Goal: Task Accomplishment & Management: Manage account settings

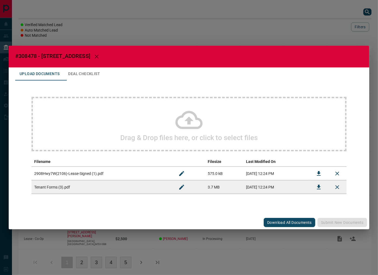
click at [32, 55] on span "#308478 - [STREET_ADDRESS]" at bounding box center [52, 56] width 75 height 7
copy span "308478"
click at [317, 175] on icon "Download" at bounding box center [319, 173] width 7 height 7
click at [85, 71] on button "Deal Checklist" at bounding box center [84, 73] width 41 height 13
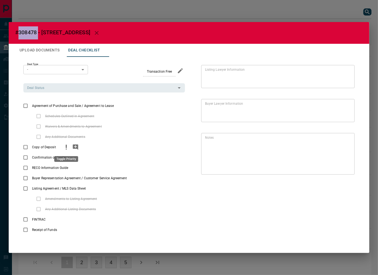
click at [69, 147] on icon "priority" at bounding box center [66, 147] width 7 height 7
click at [76, 146] on icon "add note" at bounding box center [75, 146] width 5 height 5
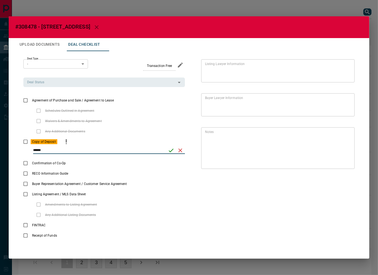
drag, startPoint x: 72, startPoint y: 150, endPoint x: 24, endPoint y: 149, distance: 48.7
click at [24, 149] on div "******" at bounding box center [104, 152] width 162 height 11
type input "*****"
click at [168, 150] on icon "save" at bounding box center [171, 150] width 7 height 7
click at [58, 82] on input "Deal Status" at bounding box center [100, 82] width 150 height 6
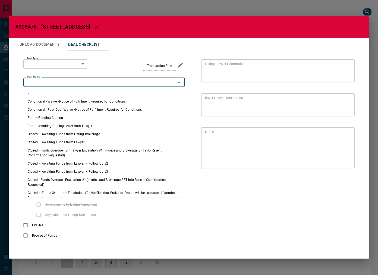
click at [64, 114] on li "Firm – Pending Closing" at bounding box center [104, 118] width 162 height 8
type input "**********"
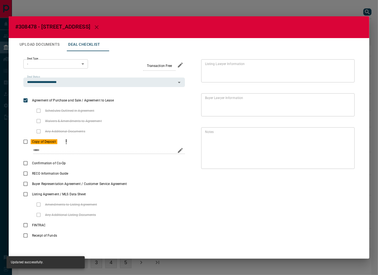
click at [36, 63] on body "Lead Transfers Leads Deals Listings Campaigns Quota Rules Agent Quotas Admin Mo…" at bounding box center [189, 140] width 378 height 281
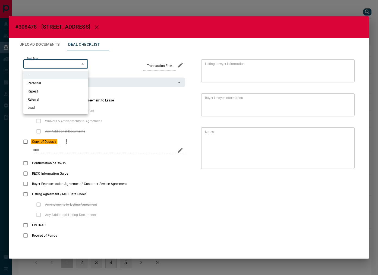
click at [52, 107] on li "Lead" at bounding box center [55, 108] width 65 height 8
type input "*"
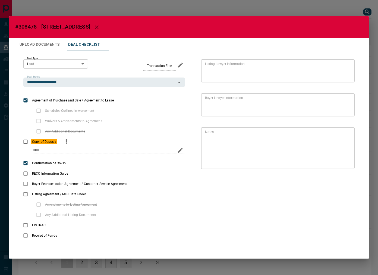
click at [39, 37] on h2 "#308478 - [STREET_ADDRESS]" at bounding box center [189, 27] width 361 height 22
click at [39, 45] on button "Upload Documents" at bounding box center [39, 44] width 49 height 13
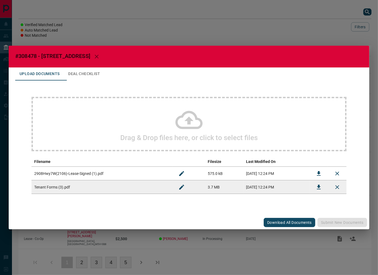
click at [319, 188] on icon "Download" at bounding box center [319, 187] width 7 height 7
click at [98, 71] on button "Deal Checklist" at bounding box center [84, 73] width 41 height 13
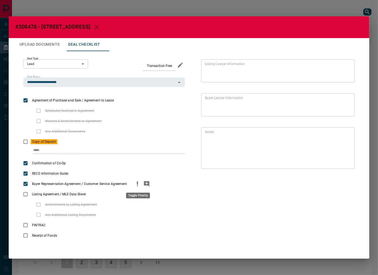
click at [138, 184] on icon "priority" at bounding box center [137, 182] width 1 height 3
click at [144, 183] on icon "add note" at bounding box center [147, 183] width 7 height 7
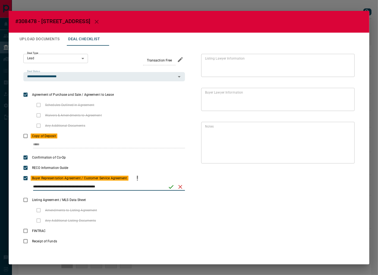
type input "**********"
click at [172, 188] on icon "save" at bounding box center [171, 186] width 7 height 7
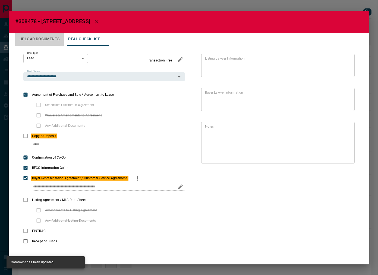
click at [50, 40] on button "Upload Documents" at bounding box center [39, 39] width 49 height 13
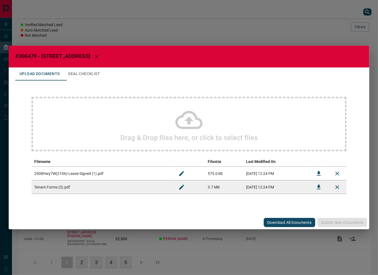
click at [102, 108] on div "Drag & Drop files here, or click to select files" at bounding box center [189, 124] width 315 height 54
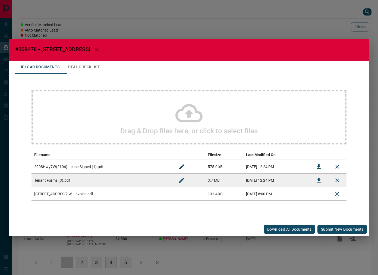
click at [325, 227] on button "Submit new documents" at bounding box center [343, 229] width 50 height 9
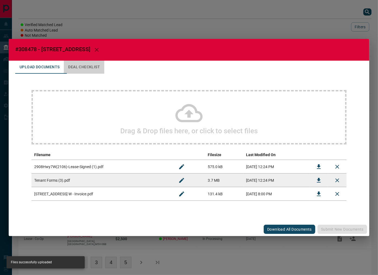
click at [87, 66] on button "Deal Checklist" at bounding box center [84, 67] width 41 height 13
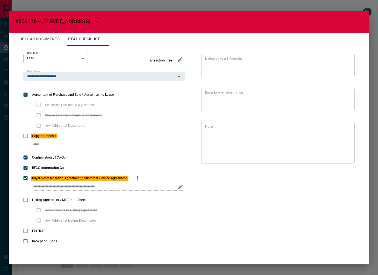
click at [132, 185] on div "**********" at bounding box center [104, 188] width 162 height 11
